Goal: Task Accomplishment & Management: Manage account settings

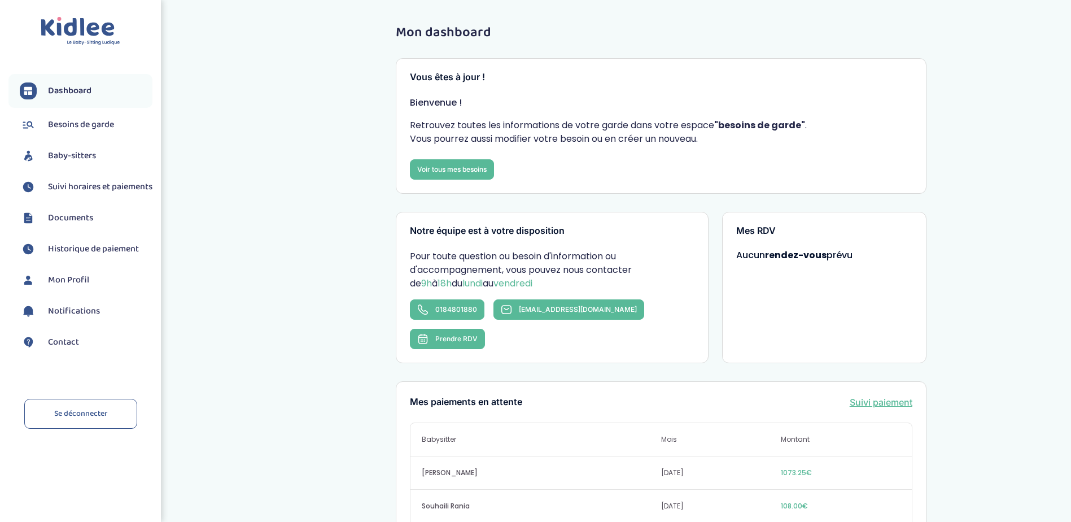
click at [84, 88] on span "Dashboard" at bounding box center [69, 91] width 43 height 14
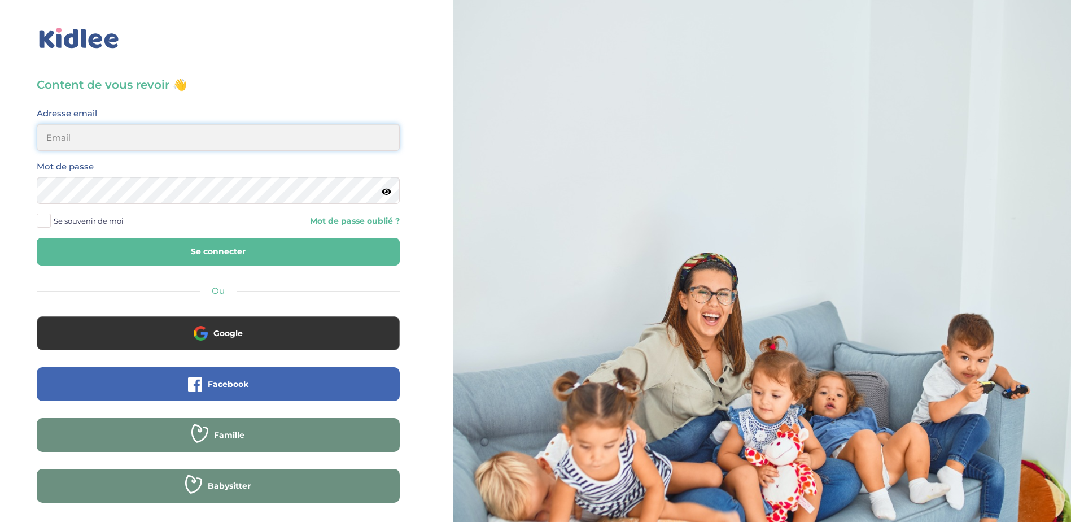
click at [259, 136] on input "email" at bounding box center [218, 137] width 363 height 27
type input "veroapetit@gmail.com"
click at [235, 254] on button "Se connecter" at bounding box center [218, 252] width 363 height 28
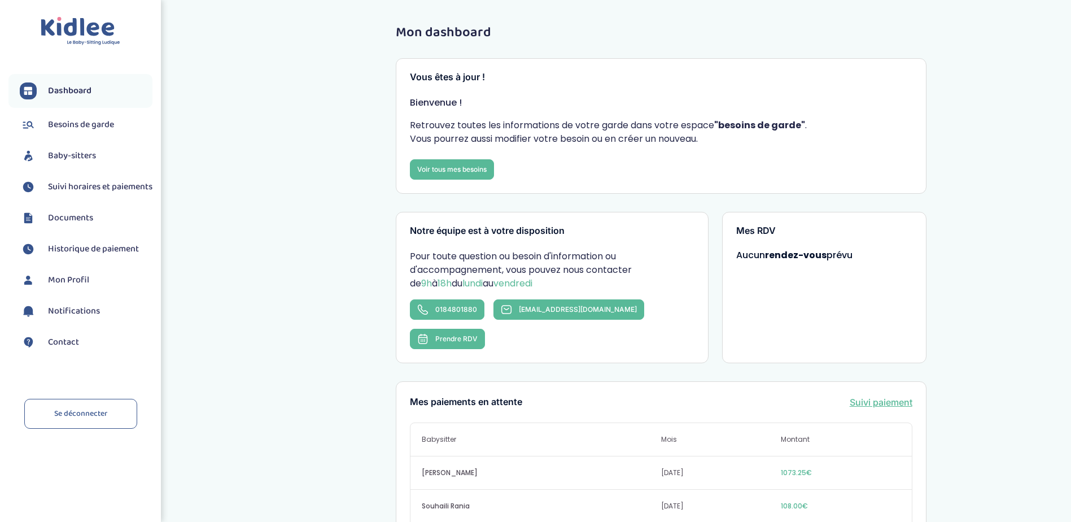
click at [78, 194] on span "Suivi horaires et paiements" at bounding box center [100, 187] width 104 height 14
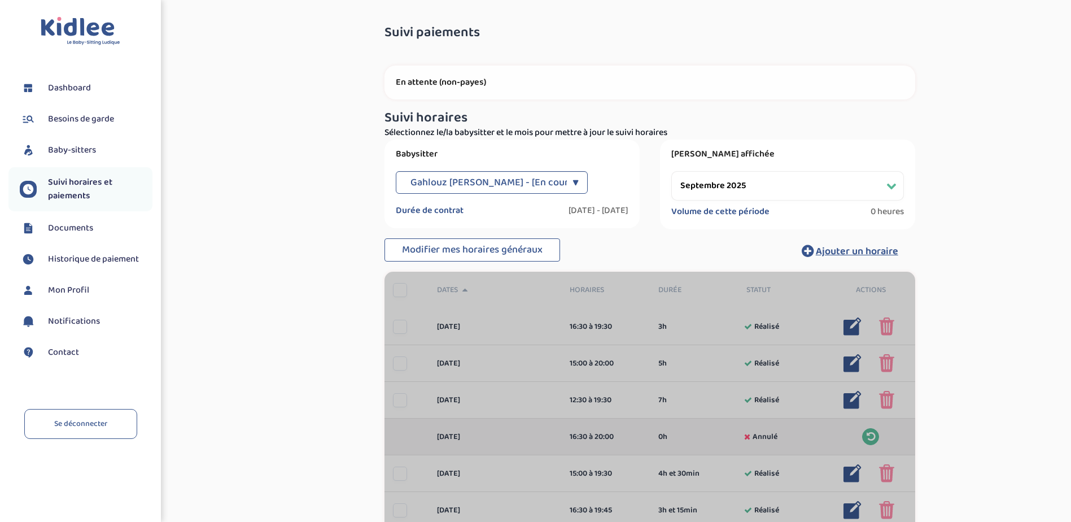
select select "septembre 2025"
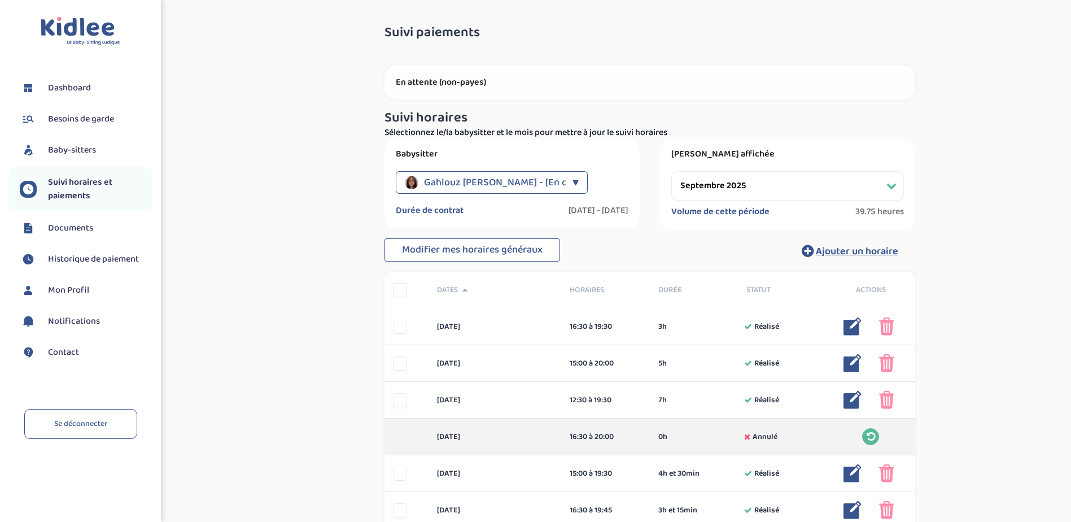
click at [573, 176] on div "▼" at bounding box center [576, 182] width 6 height 23
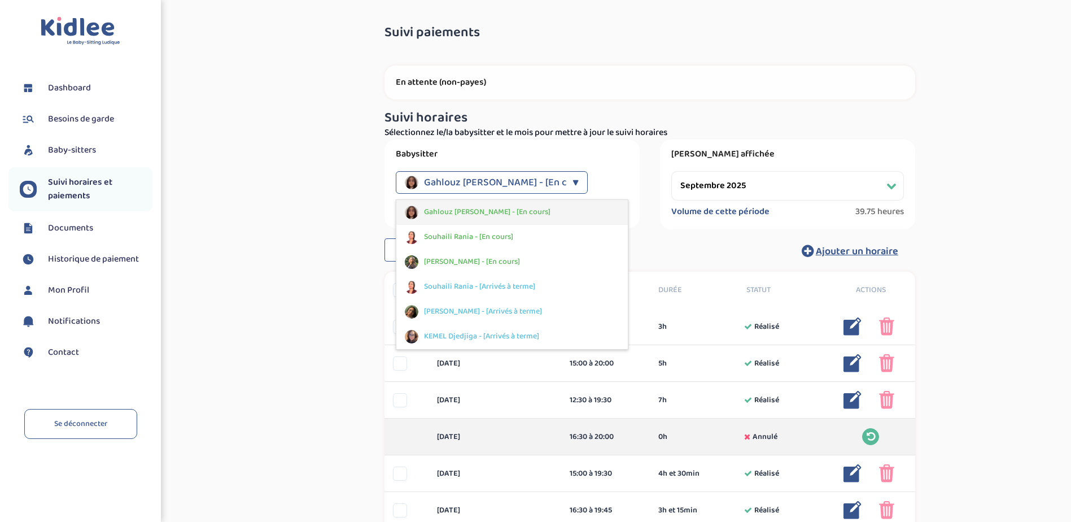
click at [522, 216] on div "Gahlouz [PERSON_NAME] - [En cours]" at bounding box center [511, 212] width 231 height 25
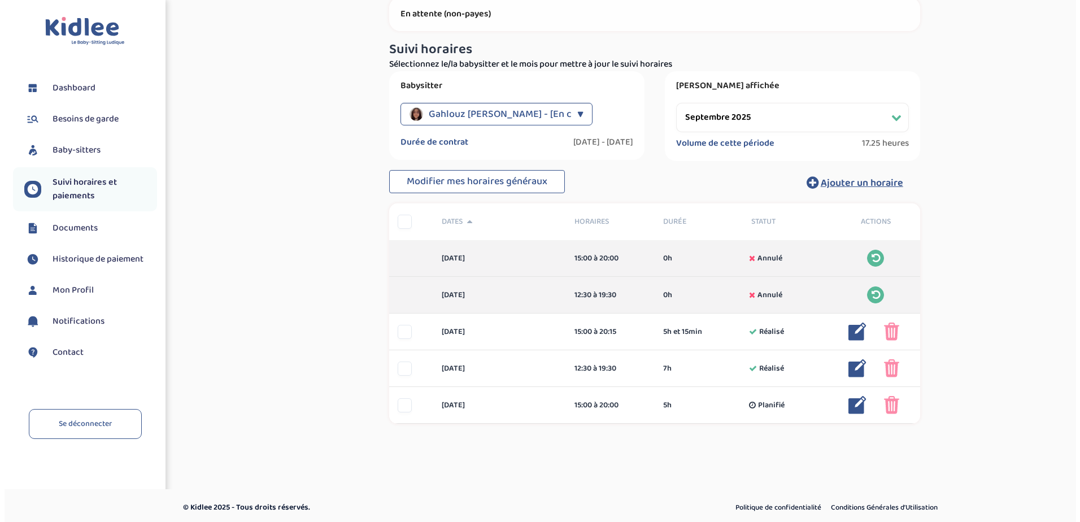
scroll to position [72, 0]
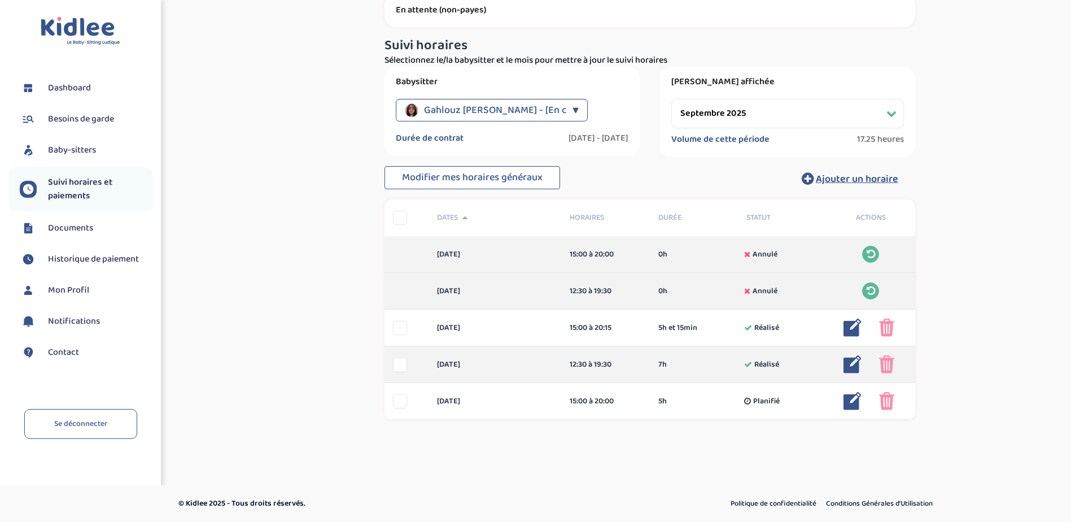
click at [855, 366] on img at bounding box center [853, 364] width 18 height 18
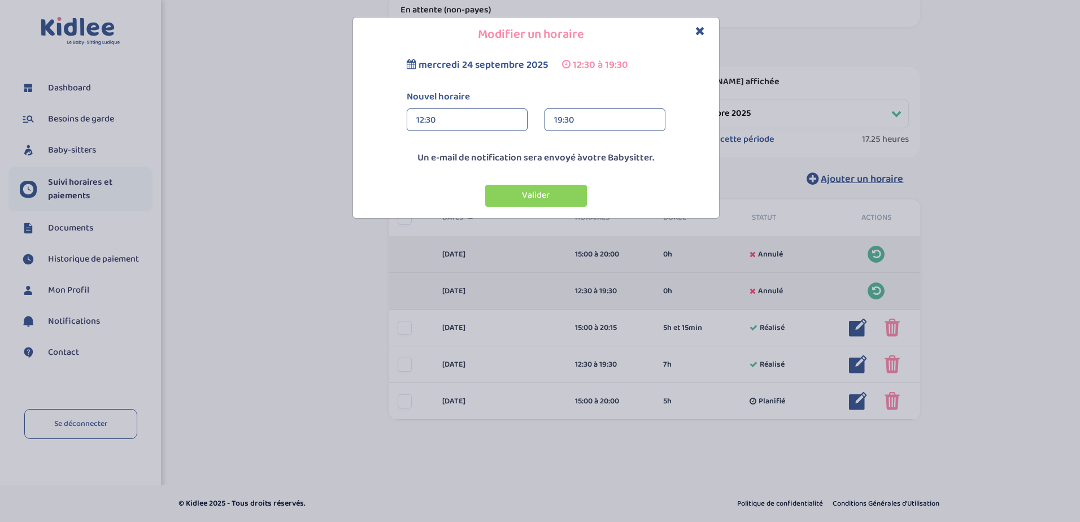
click at [635, 120] on div "19:30" at bounding box center [605, 120] width 102 height 23
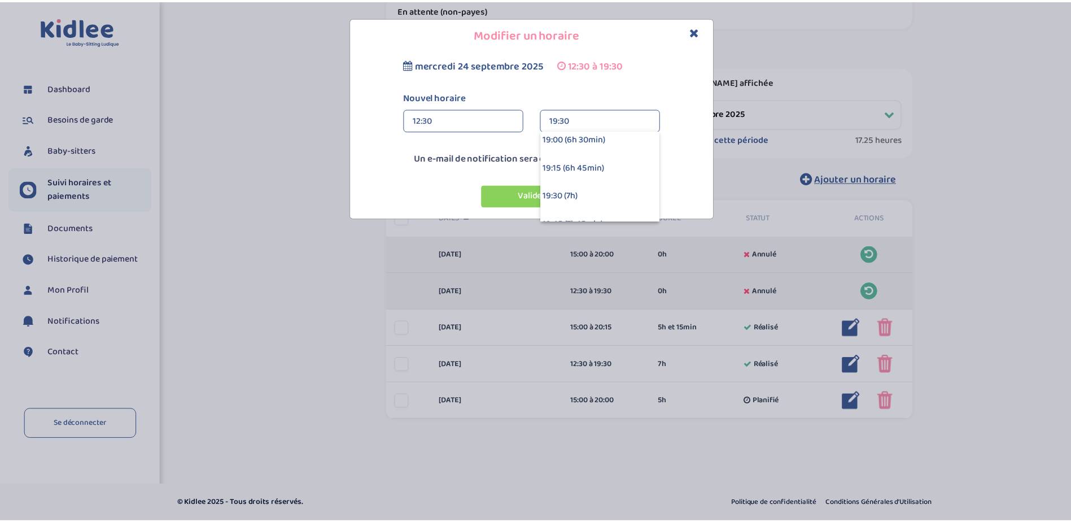
scroll to position [790, 0]
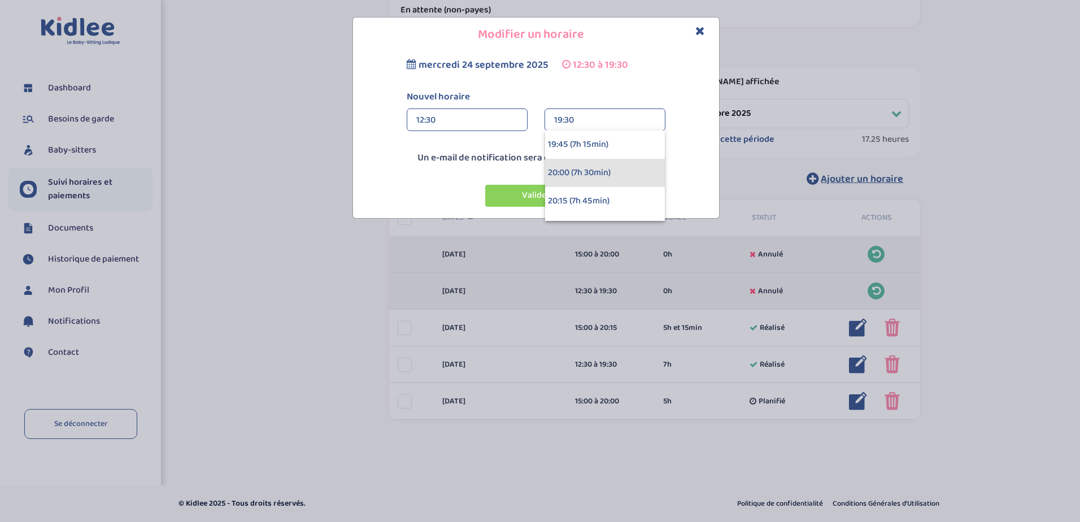
click at [616, 180] on div "20:00 (7h 30min)" at bounding box center [605, 173] width 120 height 28
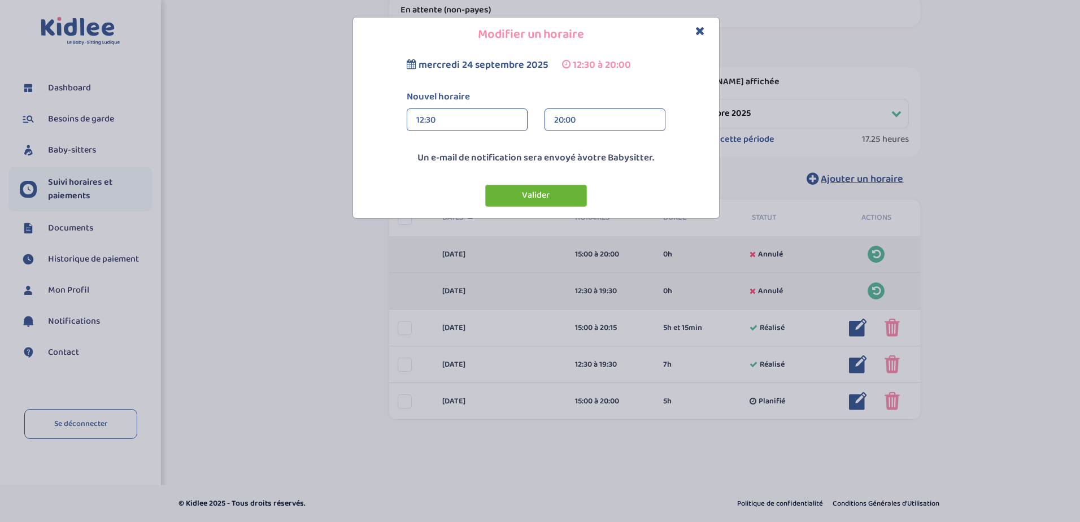
click at [549, 191] on button "Valider" at bounding box center [536, 196] width 102 height 22
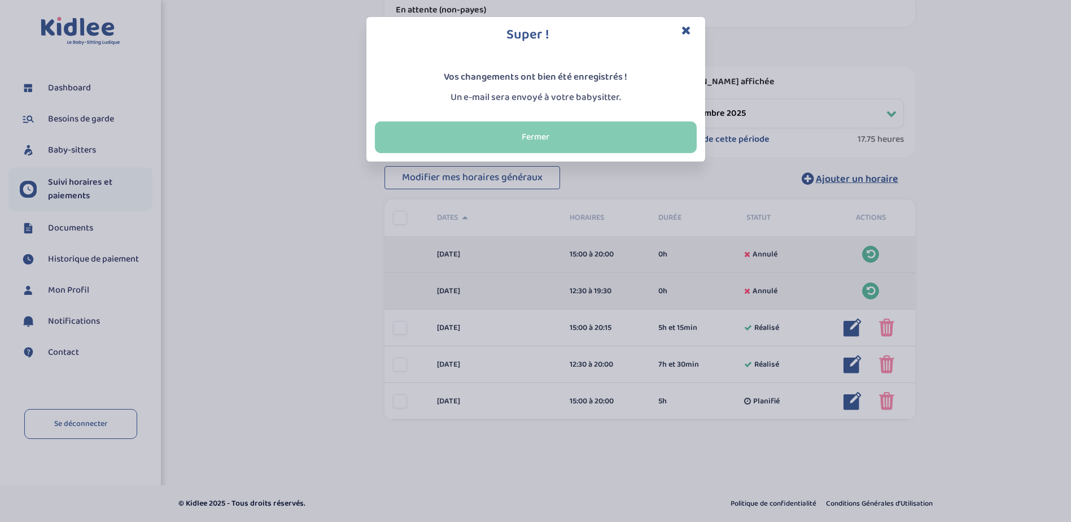
click at [617, 136] on button "Fermer" at bounding box center [536, 137] width 322 height 32
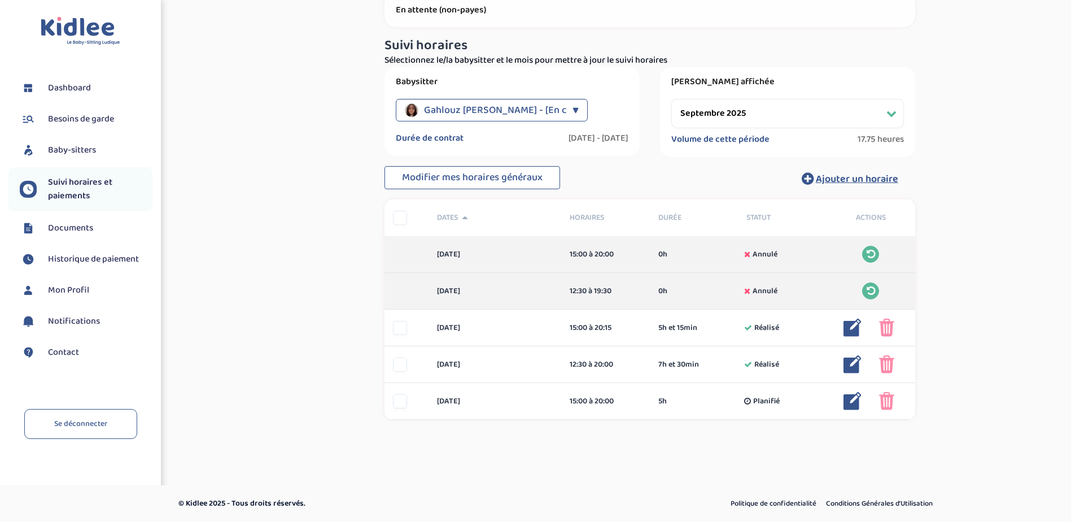
click at [573, 108] on div "▼" at bounding box center [576, 110] width 6 height 23
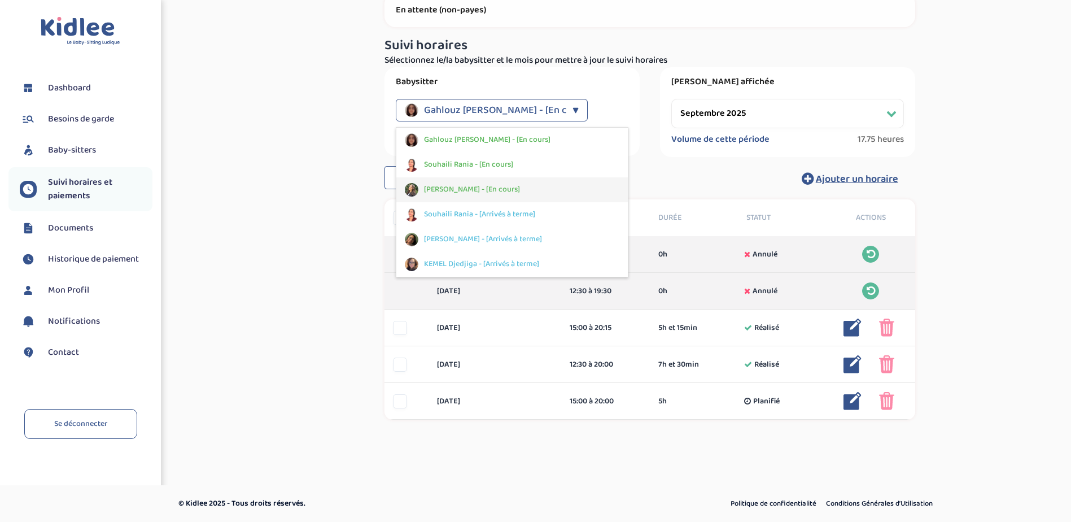
click at [543, 182] on div "[PERSON_NAME] - [En cours]" at bounding box center [511, 189] width 231 height 25
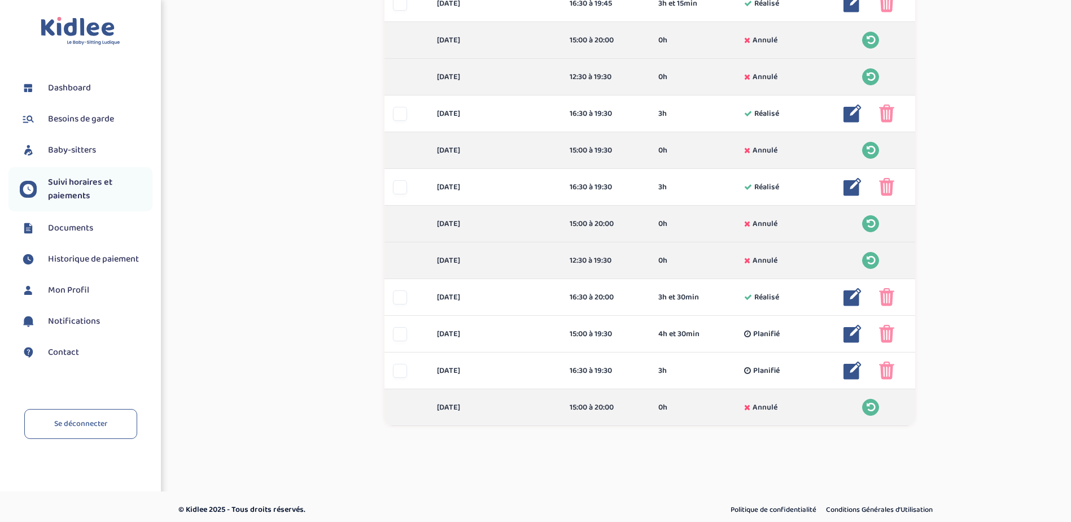
scroll to position [513, 0]
